Goal: Task Accomplishment & Management: Use online tool/utility

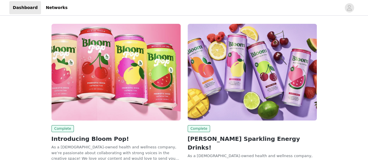
scroll to position [44, 0]
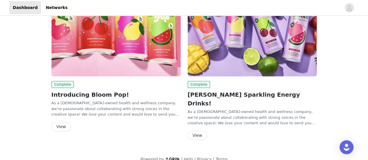
click at [201, 131] on button "View" at bounding box center [198, 135] width 20 height 9
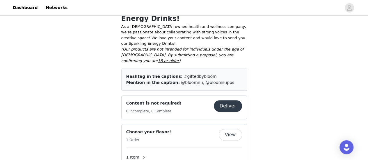
scroll to position [122, 0]
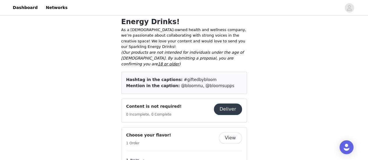
click at [224, 104] on button "Deliver" at bounding box center [228, 110] width 28 height 12
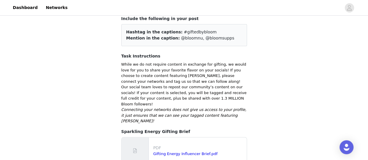
scroll to position [34, 0]
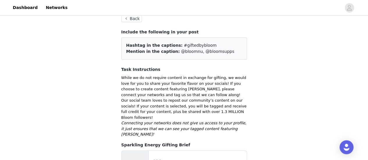
click at [132, 17] on button "Back" at bounding box center [131, 18] width 21 height 7
